Goal: Information Seeking & Learning: Learn about a topic

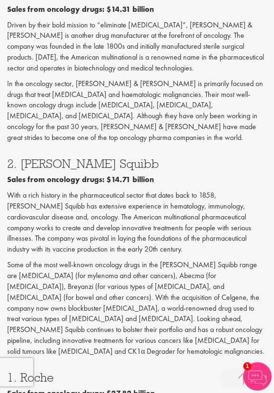
scroll to position [2115, 0]
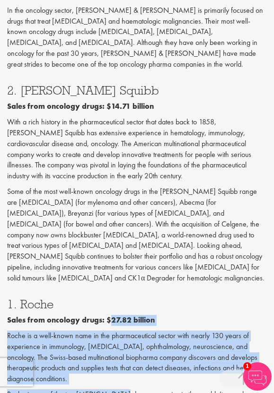
drag, startPoint x: 108, startPoint y: 161, endPoint x: 120, endPoint y: 233, distance: 72.3
click at [120, 298] on div "1. Roche Sales from oncology drugs: $27.82 billion [PERSON_NAME] is a well-know…" at bounding box center [137, 381] width 274 height 167
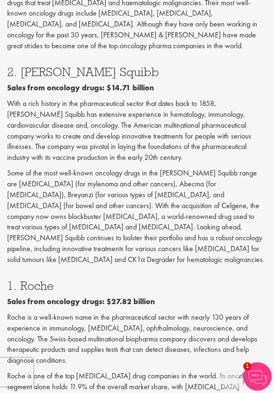
scroll to position [2148, 0]
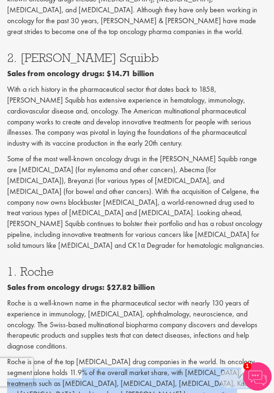
drag, startPoint x: 60, startPoint y: 209, endPoint x: 151, endPoint y: 248, distance: 98.2
click at [151, 356] on p "Roche is one of the top [MEDICAL_DATA] drug companies in the world. Its oncolog…" at bounding box center [136, 394] width 259 height 76
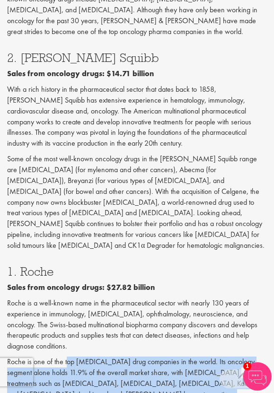
drag, startPoint x: 213, startPoint y: 248, endPoint x: 66, endPoint y: 197, distance: 155.0
click at [66, 356] on p "Roche is one of the top [MEDICAL_DATA] drug companies in the world. Its oncolog…" at bounding box center [136, 394] width 259 height 76
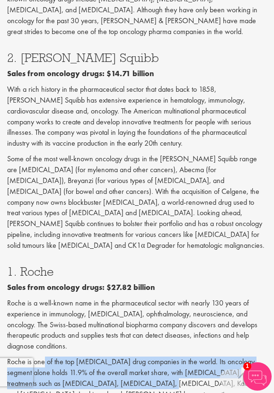
drag, startPoint x: 44, startPoint y: 203, endPoint x: 121, endPoint y: 224, distance: 80.1
click at [121, 356] on p "Roche is one of the top [MEDICAL_DATA] drug companies in the world. Its oncolog…" at bounding box center [136, 394] width 259 height 76
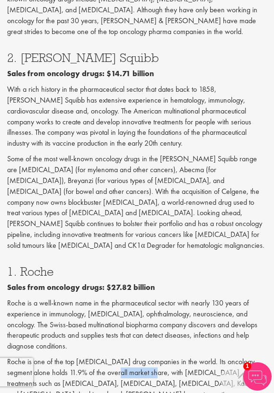
drag, startPoint x: 135, startPoint y: 209, endPoint x: 91, endPoint y: 213, distance: 43.7
click at [92, 356] on p "Roche is one of the top [MEDICAL_DATA] drug companies in the world. Its oncolog…" at bounding box center [136, 394] width 259 height 76
click at [91, 356] on p "Roche is one of the top [MEDICAL_DATA] drug companies in the world. Its oncolog…" at bounding box center [136, 394] width 259 height 76
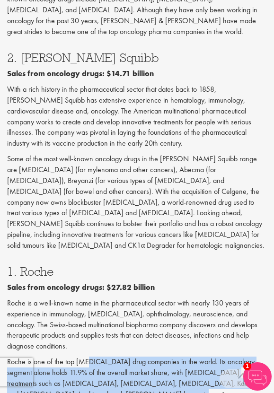
drag, startPoint x: 86, startPoint y: 203, endPoint x: 124, endPoint y: 223, distance: 43.8
click at [125, 356] on p "Roche is one of the top [MEDICAL_DATA] drug companies in the world. Its oncolog…" at bounding box center [136, 394] width 259 height 76
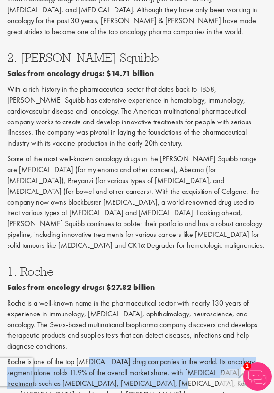
click at [124, 356] on p "Roche is one of the top [MEDICAL_DATA] drug companies in the world. Its oncolog…" at bounding box center [136, 394] width 259 height 76
